Goal: Find specific page/section: Find specific page/section

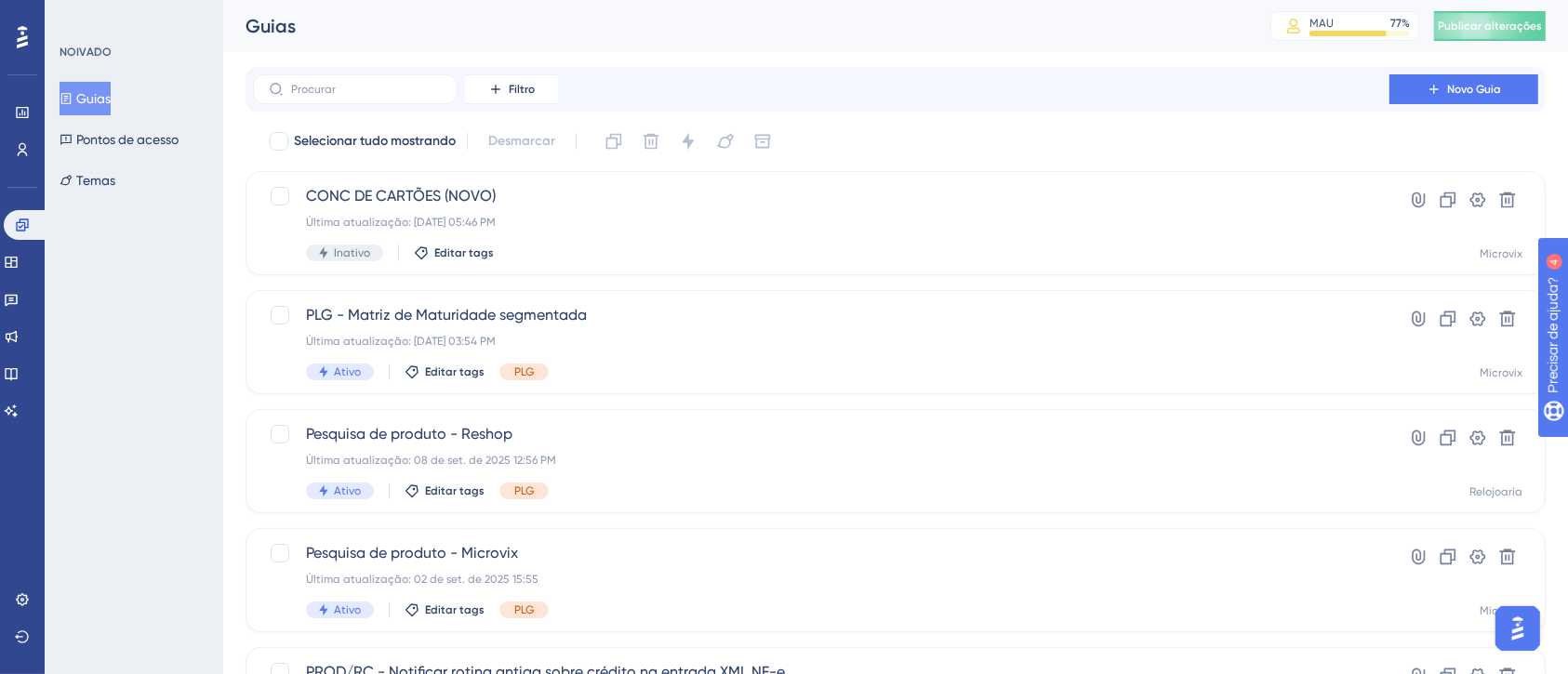
click at [142, 328] on div "NOIVADO Guias Pontos de acesso Temas" at bounding box center [134, 337] width 179 height 674
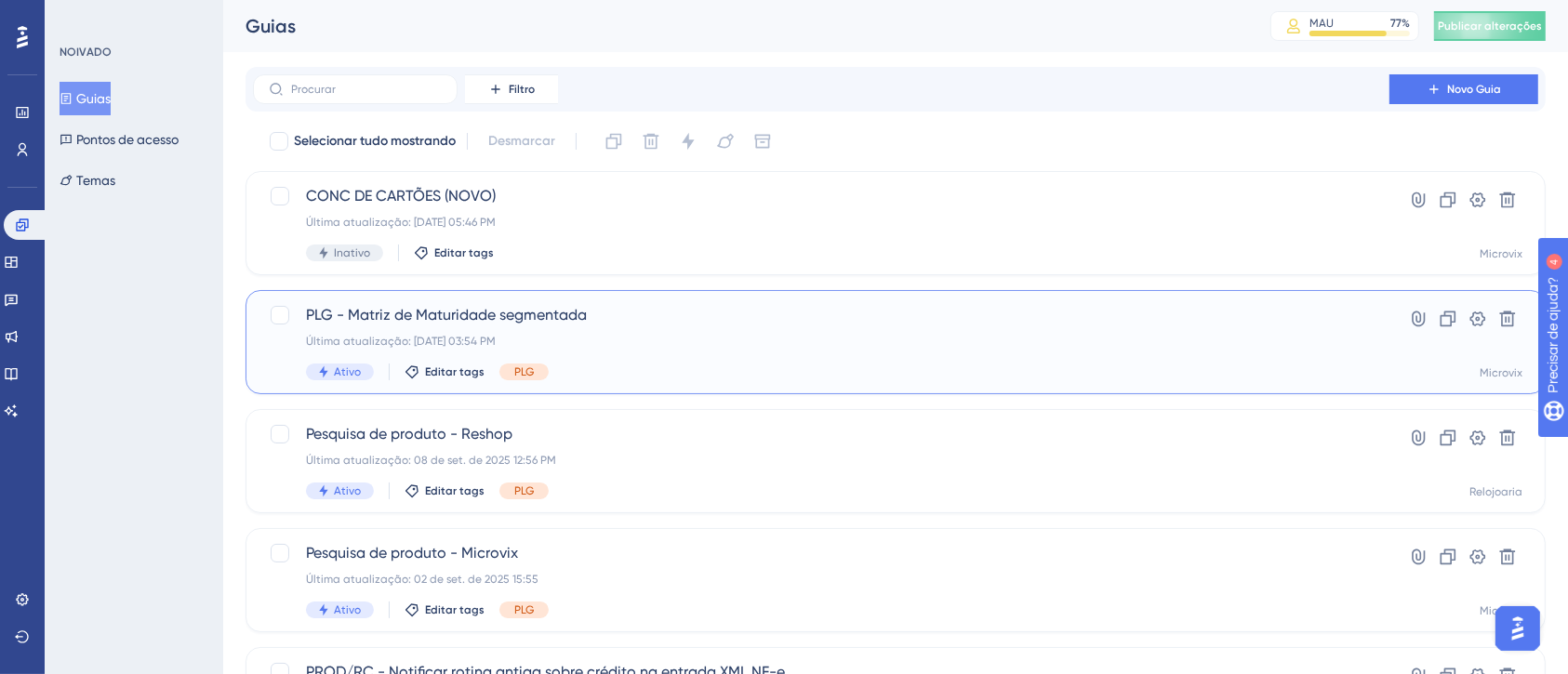
click at [651, 308] on span "PLG - Matriz de Maturidade segmentada" at bounding box center [821, 316] width 1031 height 22
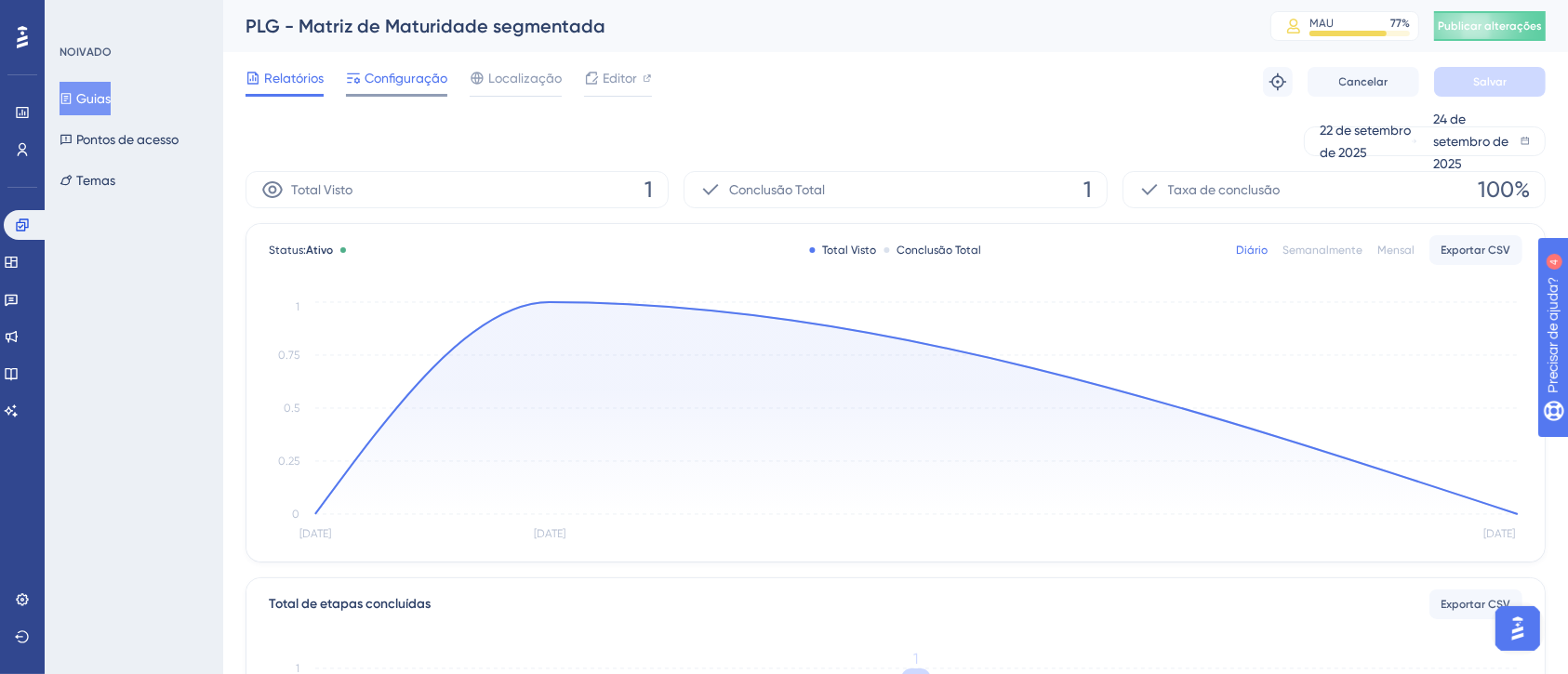
click at [387, 75] on font "Configuração" at bounding box center [406, 78] width 83 height 15
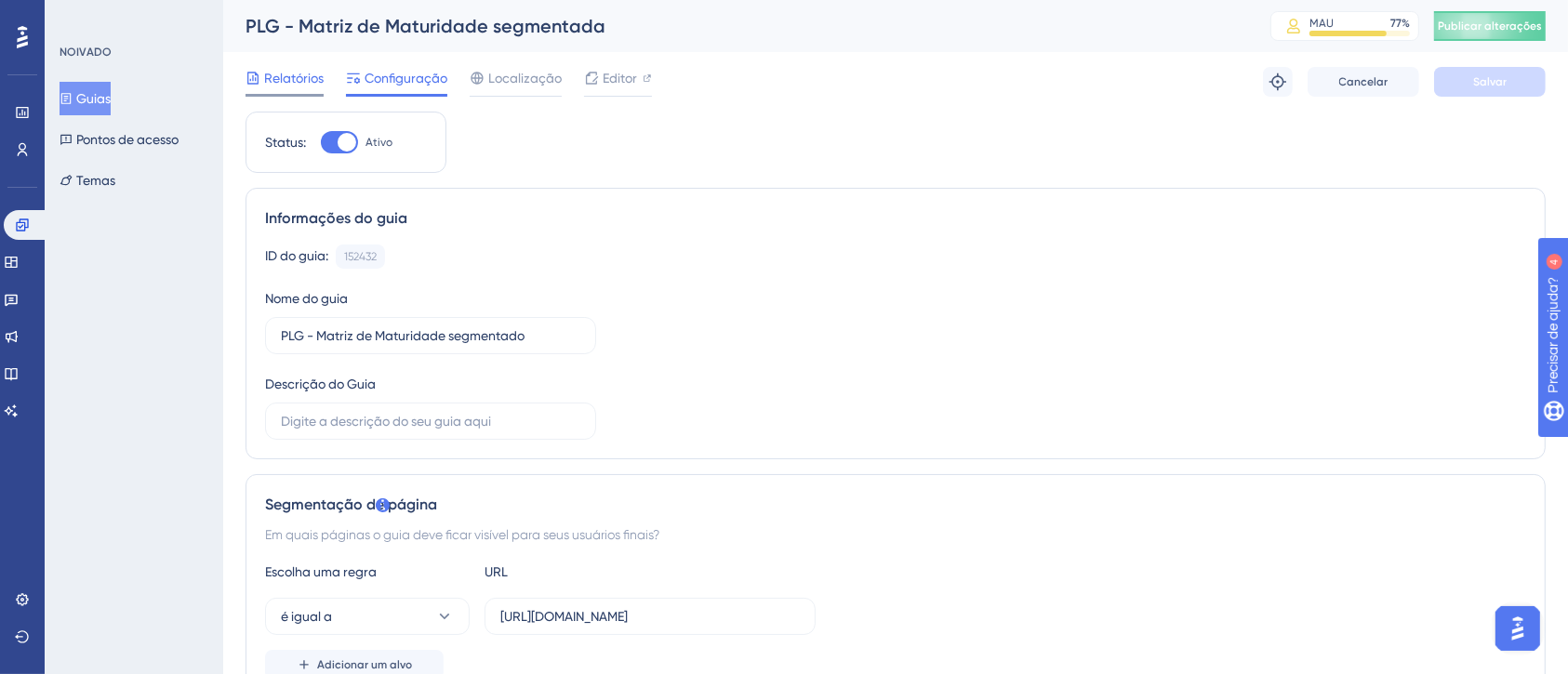
click at [277, 86] on span "Relatórios" at bounding box center [294, 78] width 60 height 22
